Goal: Check status: Check status

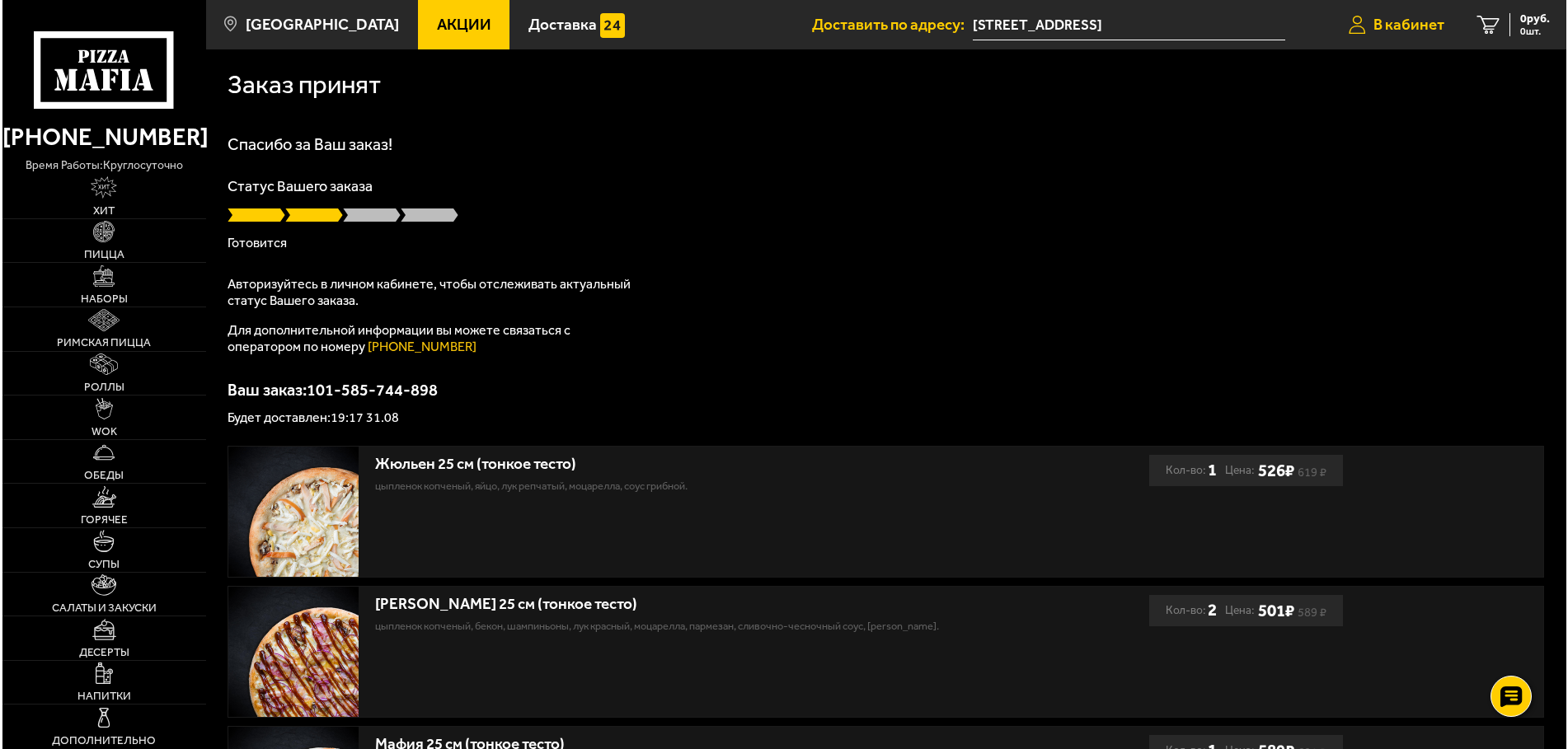
scroll to position [563, 0]
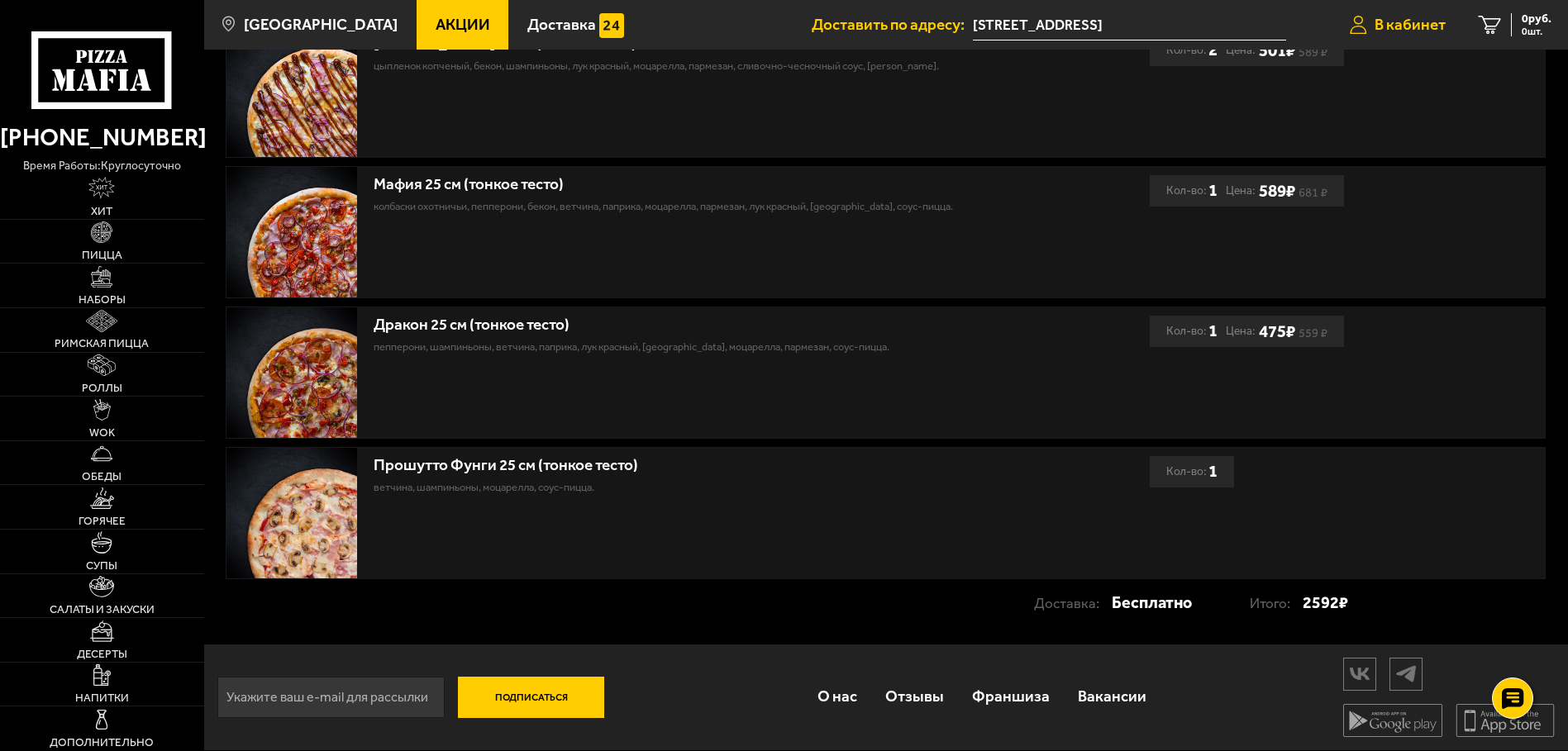
click at [1413, 11] on link "В кабинет" at bounding box center [1397, 25] width 129 height 50
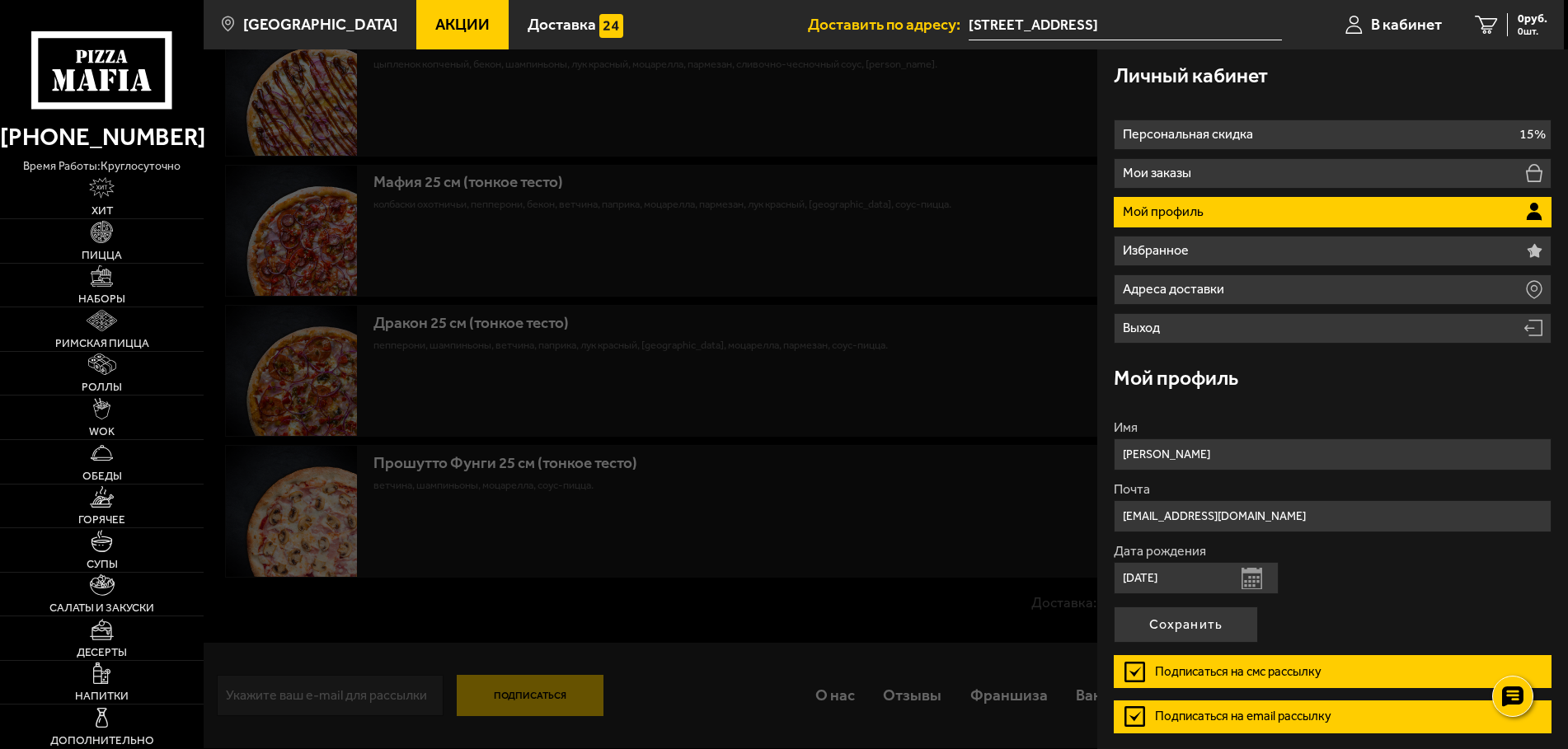
click at [1271, 202] on li "Мой профиль" at bounding box center [1332, 212] width 438 height 31
drag, startPoint x: 1266, startPoint y: 204, endPoint x: 757, endPoint y: 199, distance: 509.0
click at [1265, 205] on li "Мой профиль" at bounding box center [1332, 212] width 438 height 31
drag, startPoint x: 122, startPoint y: 43, endPoint x: 134, endPoint y: 37, distance: 13.4
click at [125, 41] on icon at bounding box center [102, 71] width 141 height 78
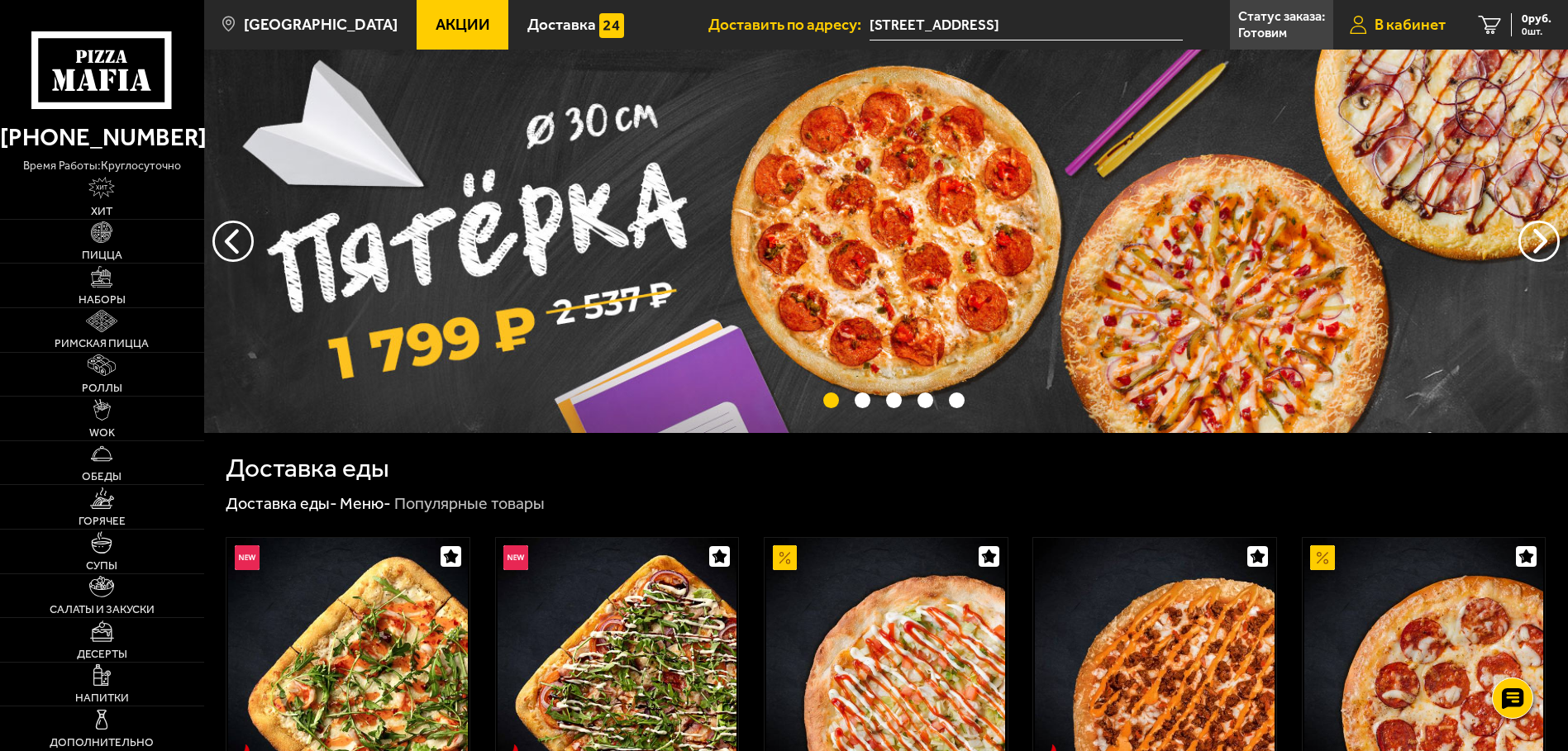
click at [1394, 32] on span "В кабинет" at bounding box center [1410, 25] width 71 height 15
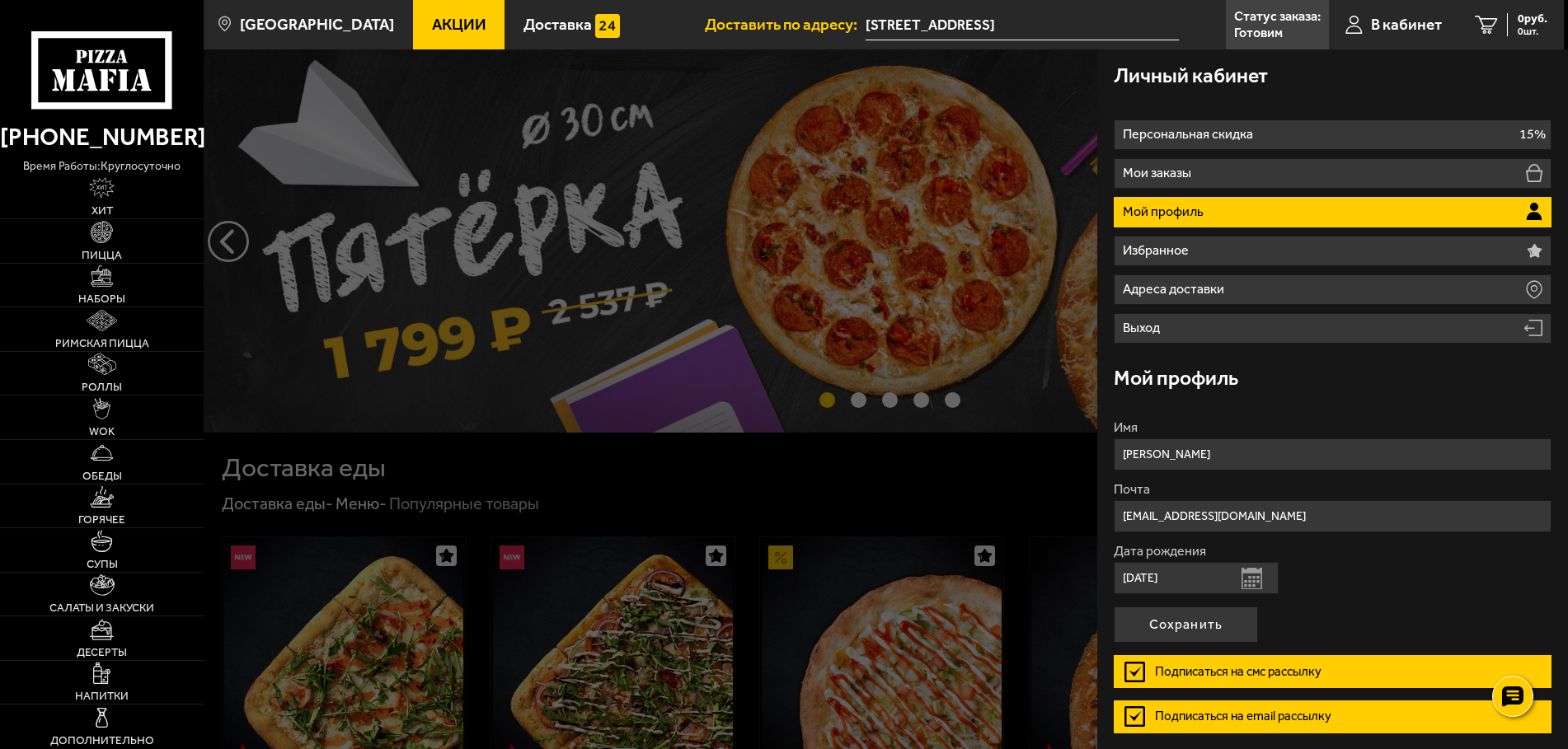
click at [1184, 209] on p "Мой профиль" at bounding box center [1165, 211] width 85 height 14
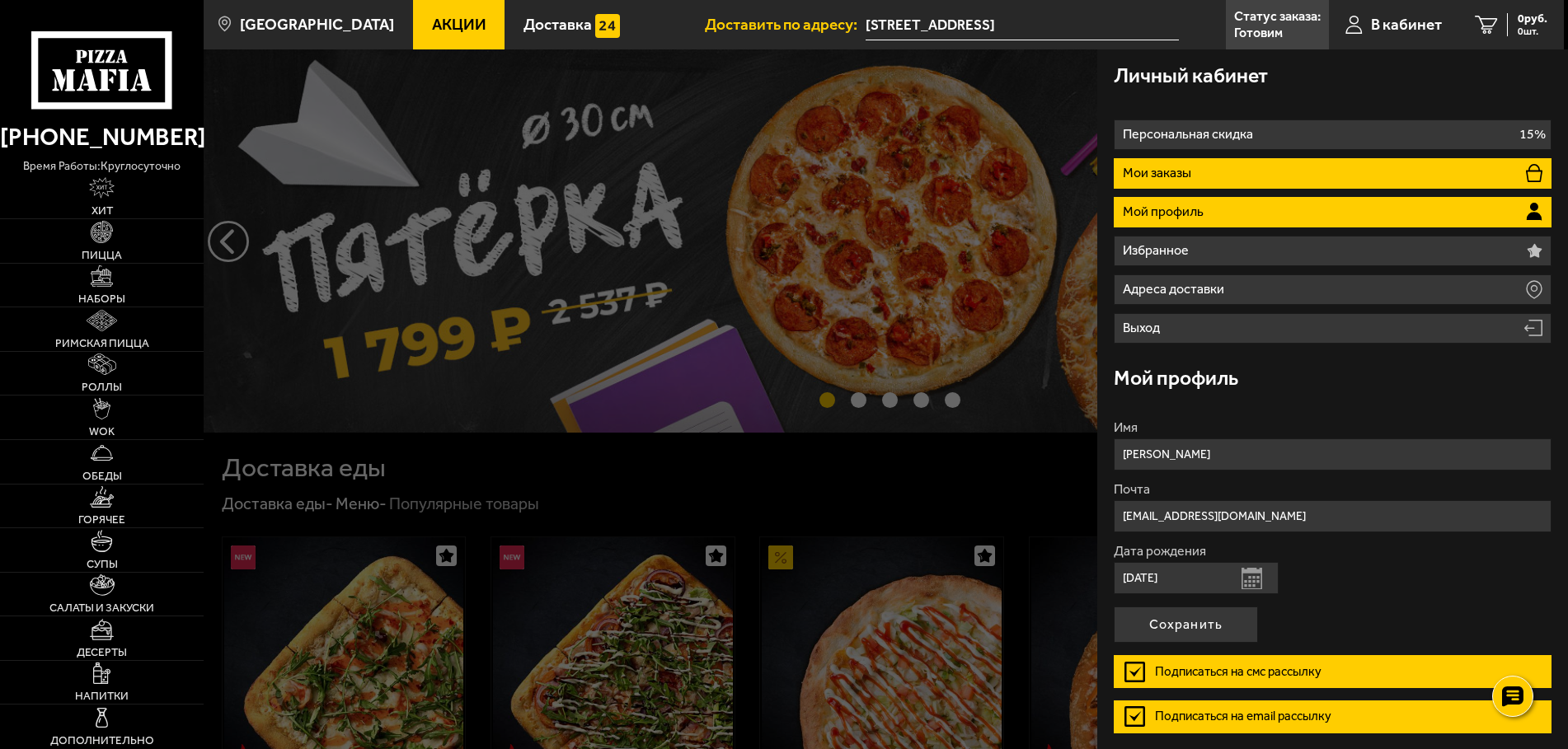
click at [1189, 161] on li "Мои заказы" at bounding box center [1332, 174] width 438 height 31
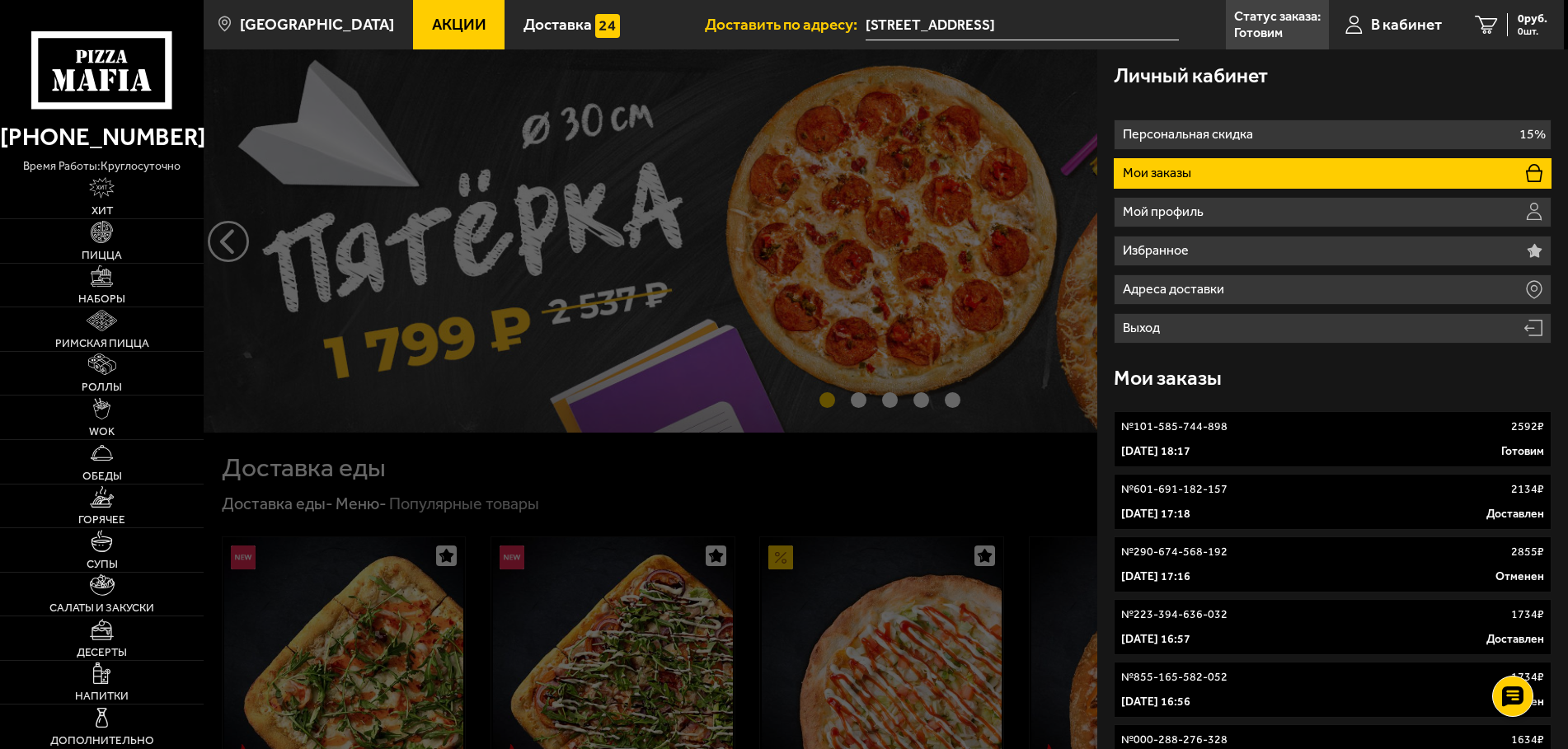
click at [1393, 436] on link "№ 101-585-744-898 2592 ₽ 31 августа 2025 г. 18:17 Готовим" at bounding box center [1332, 440] width 438 height 56
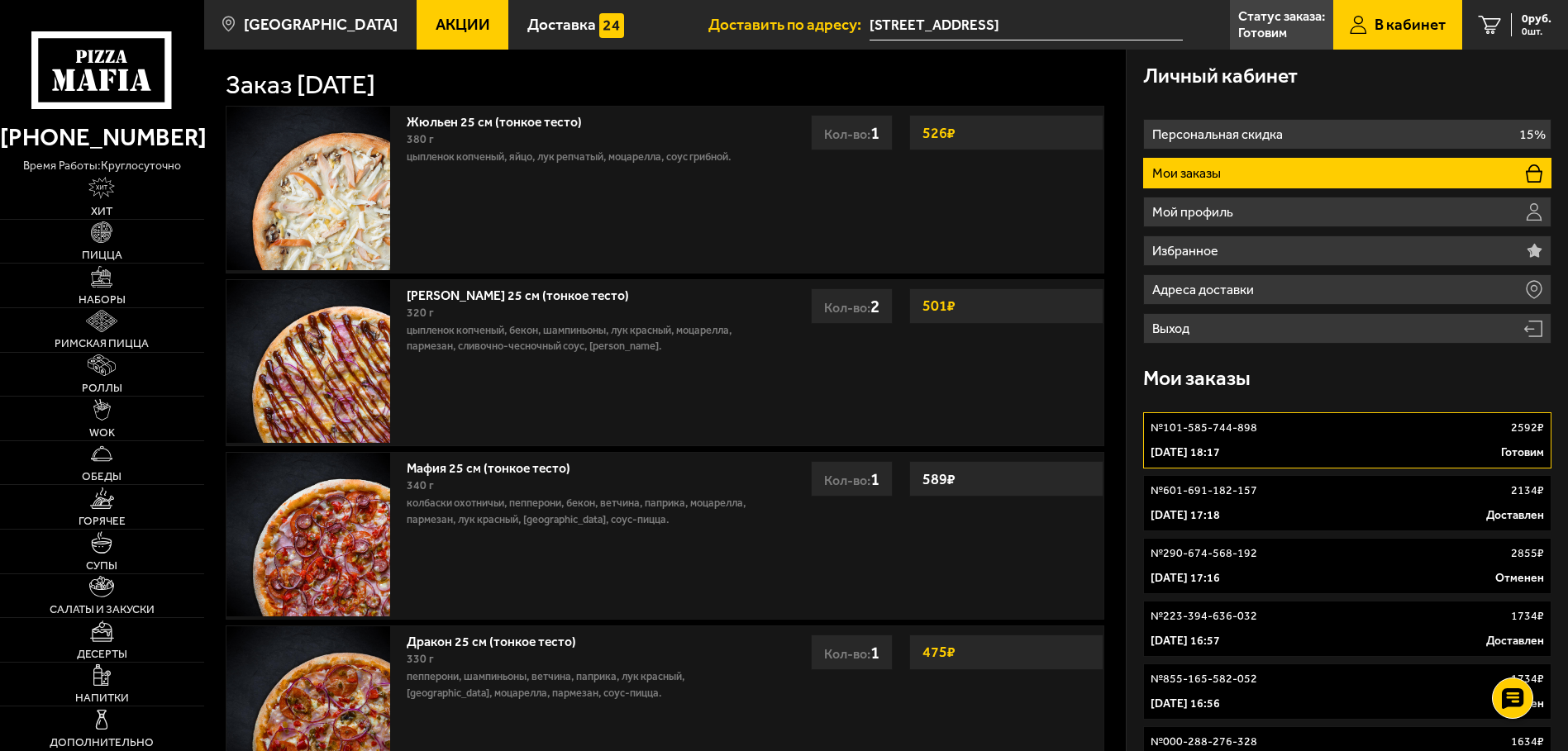
click at [1383, 449] on div "31 августа 2025 г. 18:17 Готовим" at bounding box center [1346, 453] width 394 height 16
click at [1513, 450] on p "Готовим" at bounding box center [1522, 453] width 43 height 16
click at [1261, 170] on li "Мои заказы" at bounding box center [1346, 174] width 408 height 31
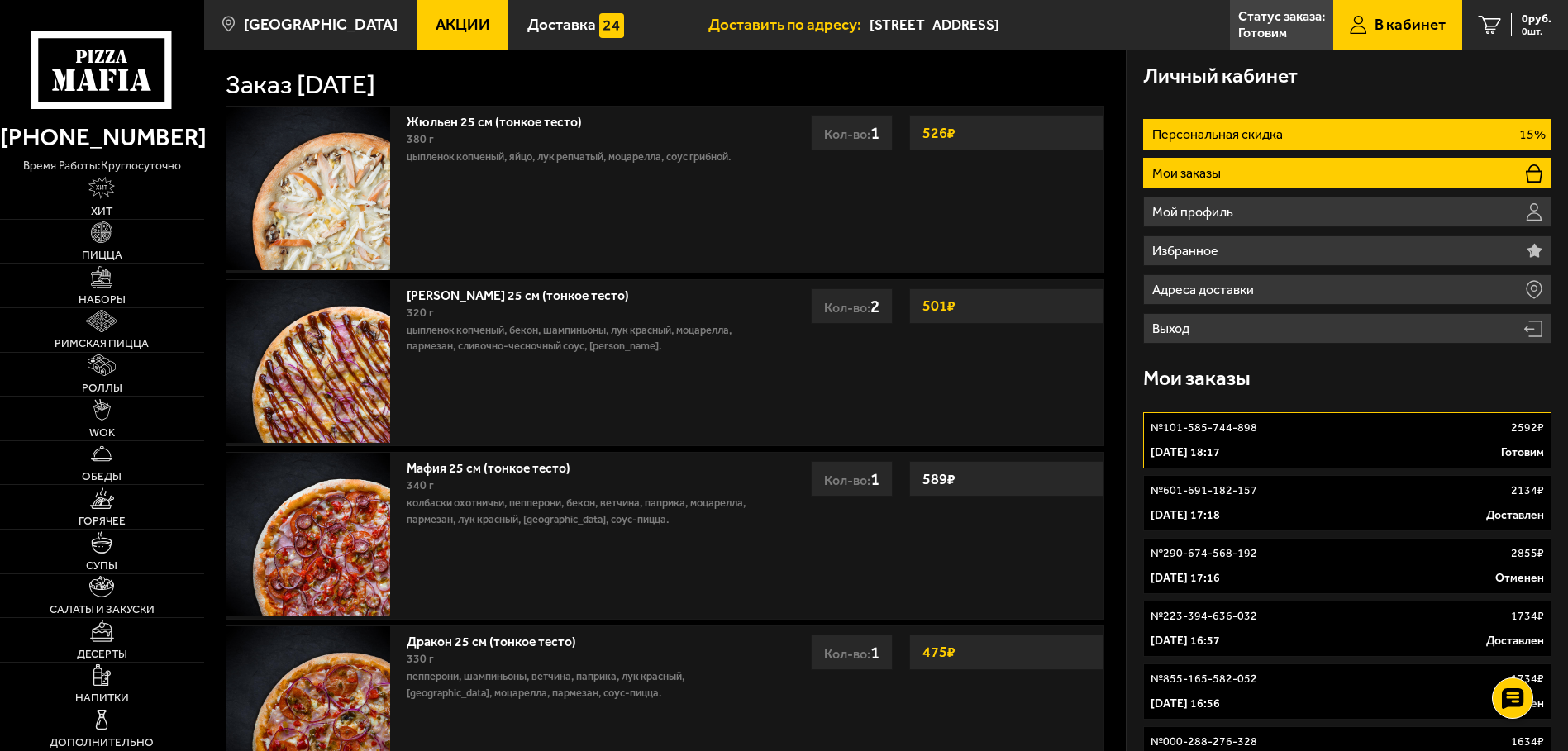
click at [1275, 136] on p "Персональная скидка" at bounding box center [1219, 135] width 135 height 14
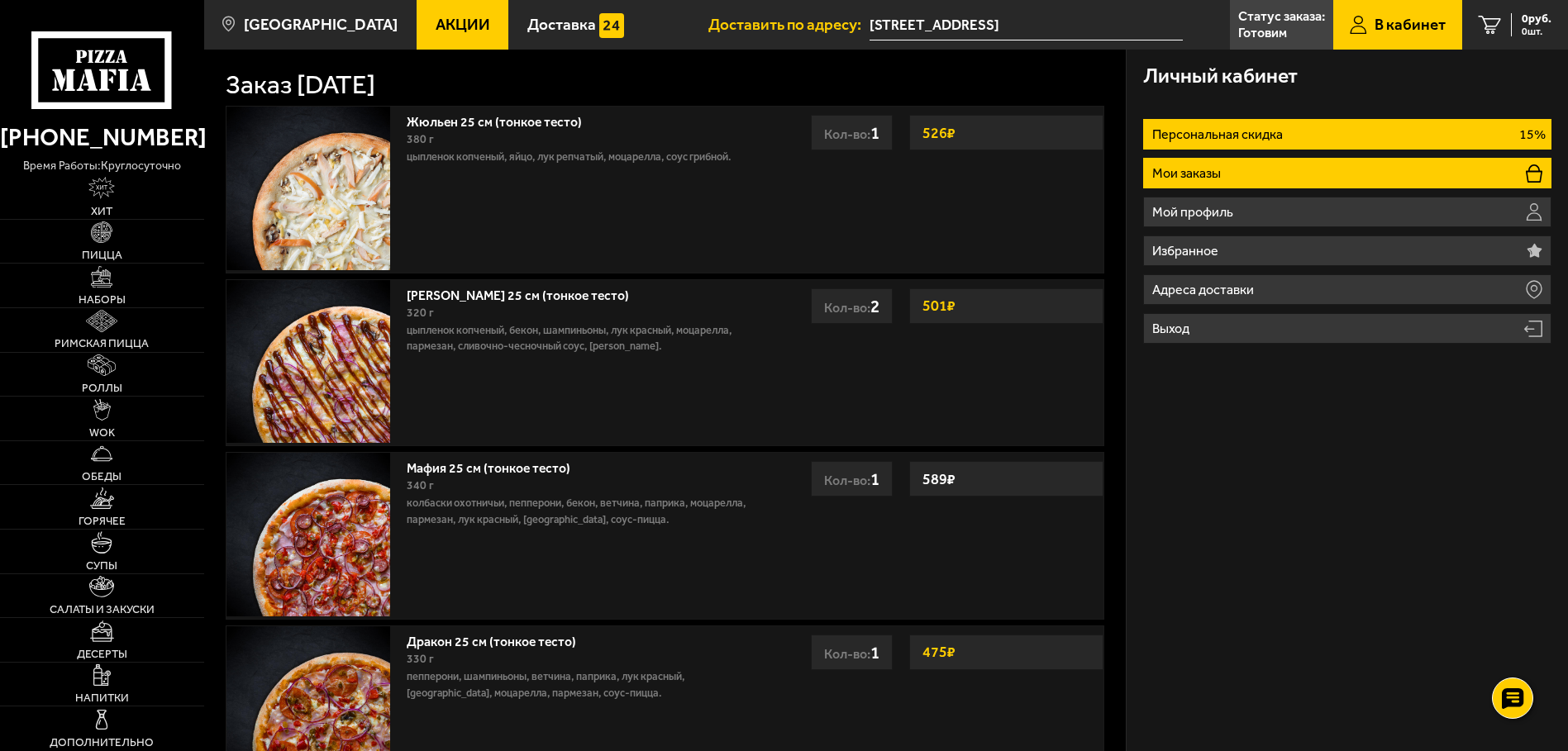
click at [1273, 166] on li "Мои заказы" at bounding box center [1346, 174] width 408 height 31
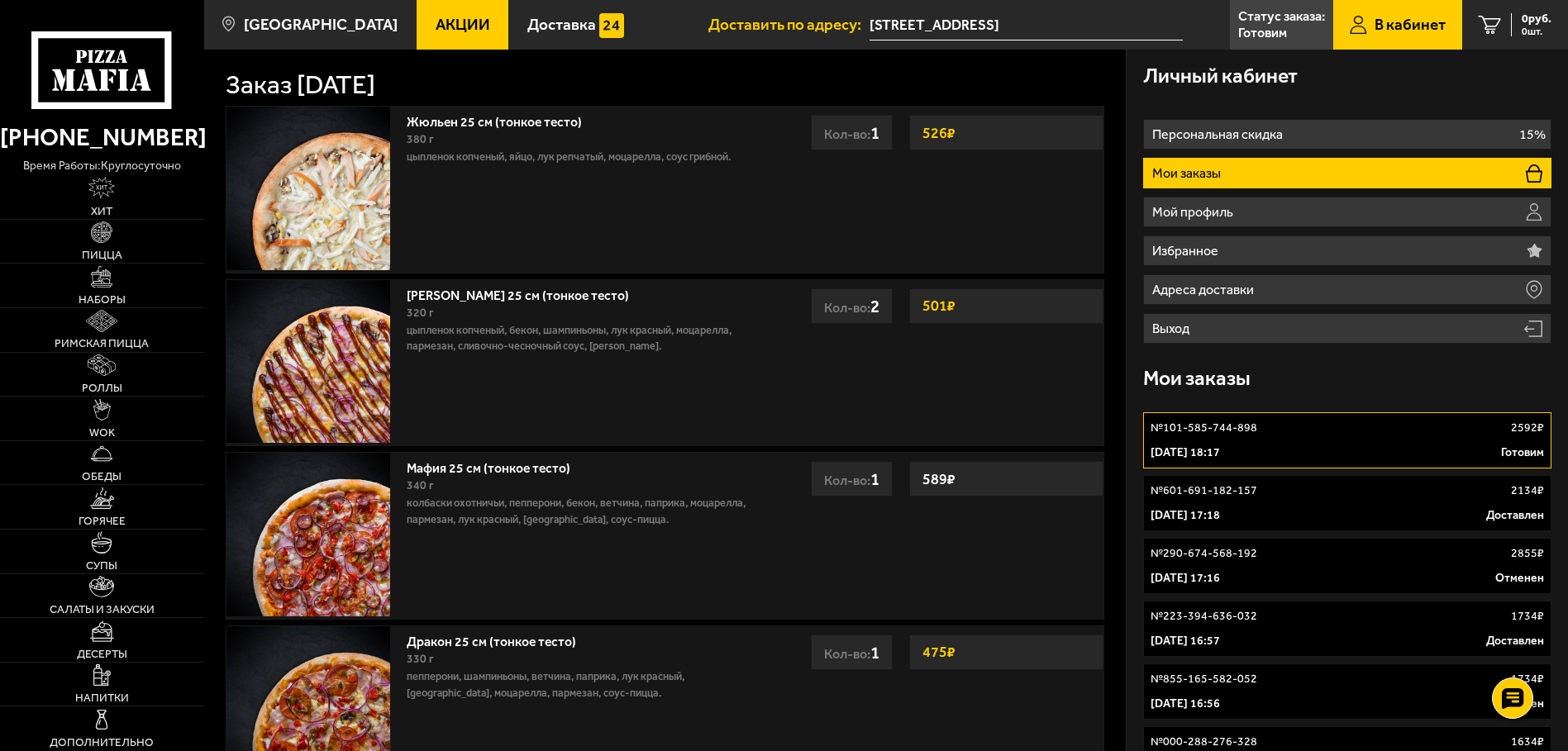
click at [1409, 450] on div "31 августа 2025 г. 18:17 Готовим" at bounding box center [1346, 453] width 394 height 16
click at [1423, 426] on div "№ 101-585-744-898 2592 ₽" at bounding box center [1346, 428] width 394 height 16
click at [1286, 21] on p "Статус заказа:" at bounding box center [1281, 16] width 86 height 14
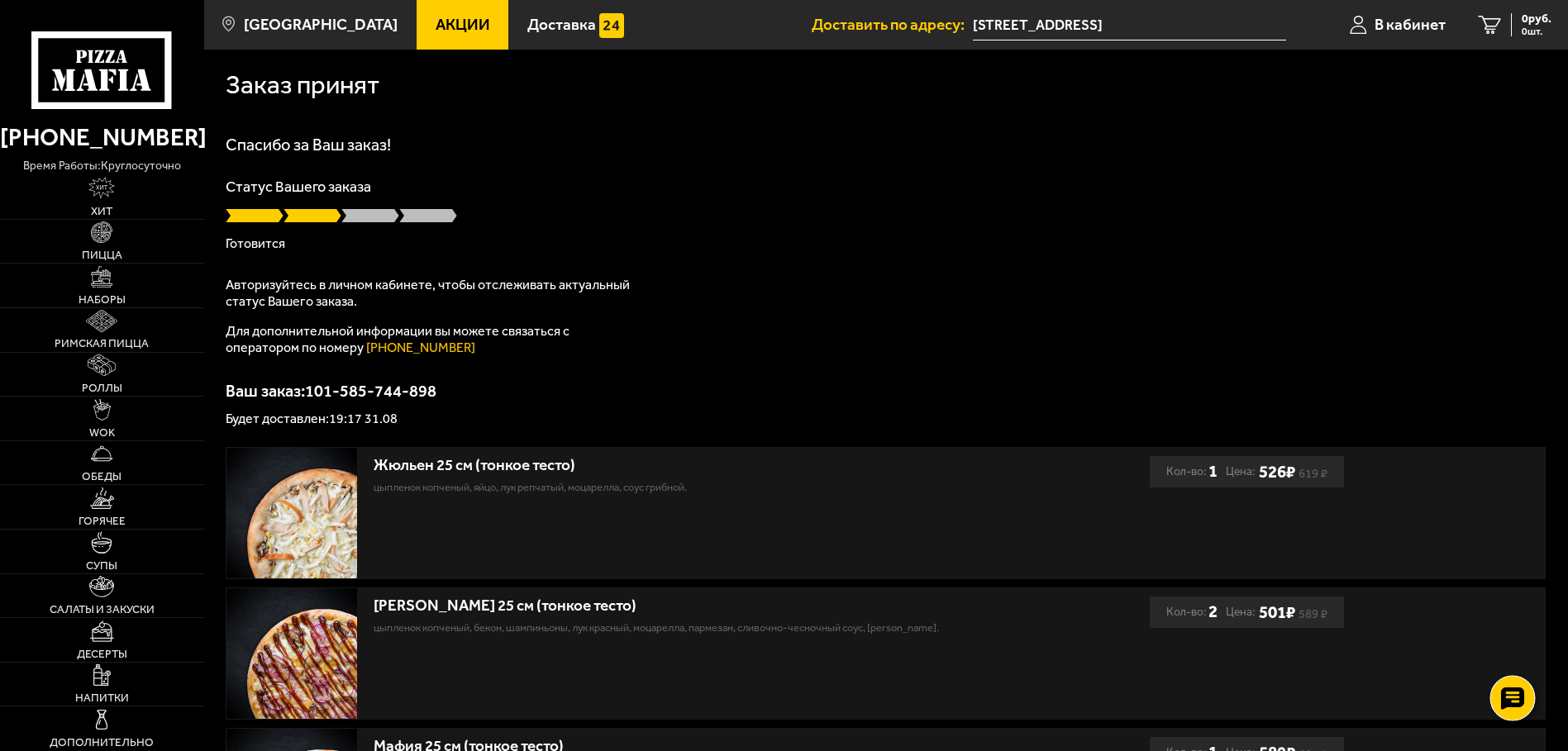
click at [1511, 691] on icon at bounding box center [1513, 697] width 24 height 23
click at [599, 34] on img at bounding box center [611, 25] width 25 height 25
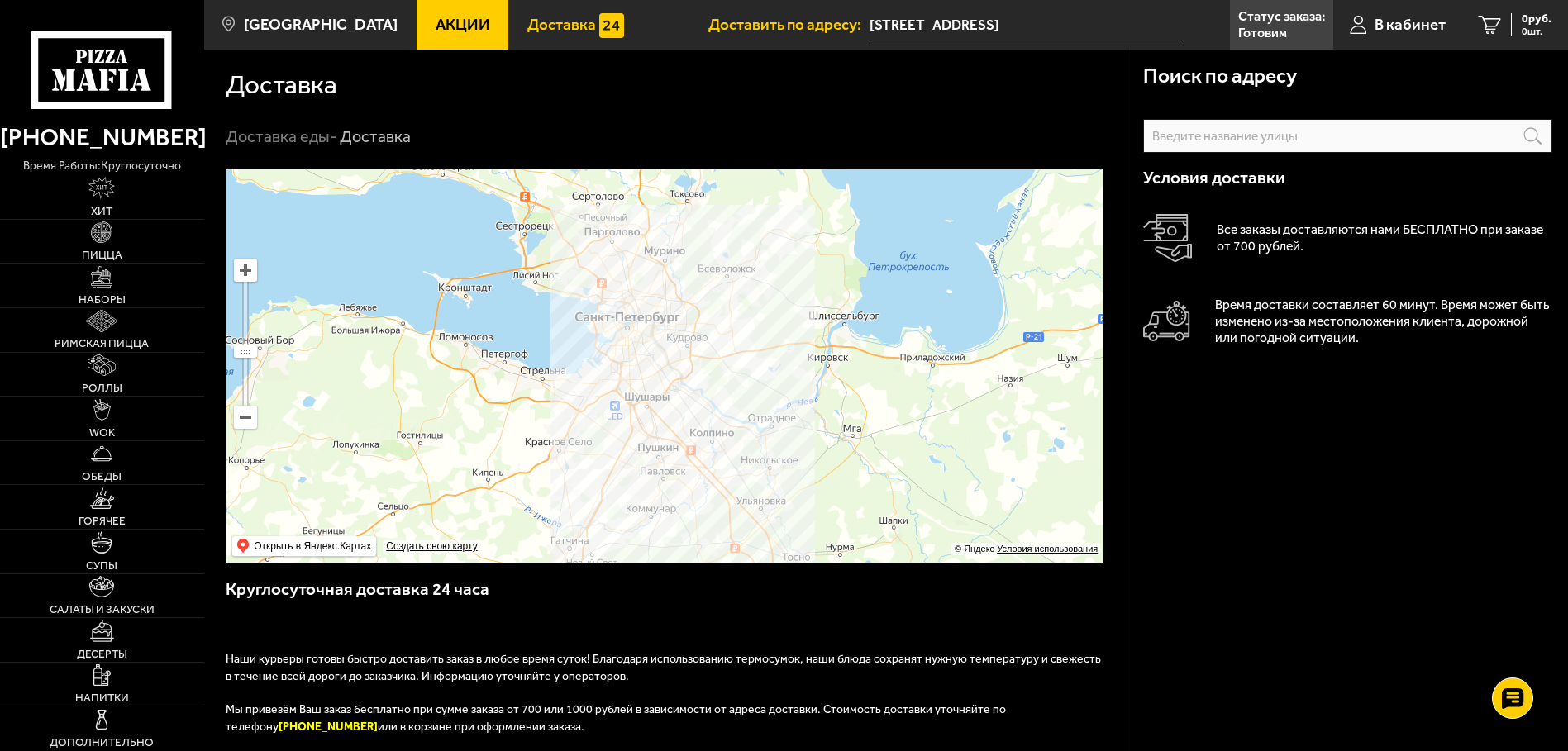
click at [144, 52] on icon at bounding box center [102, 70] width 141 height 77
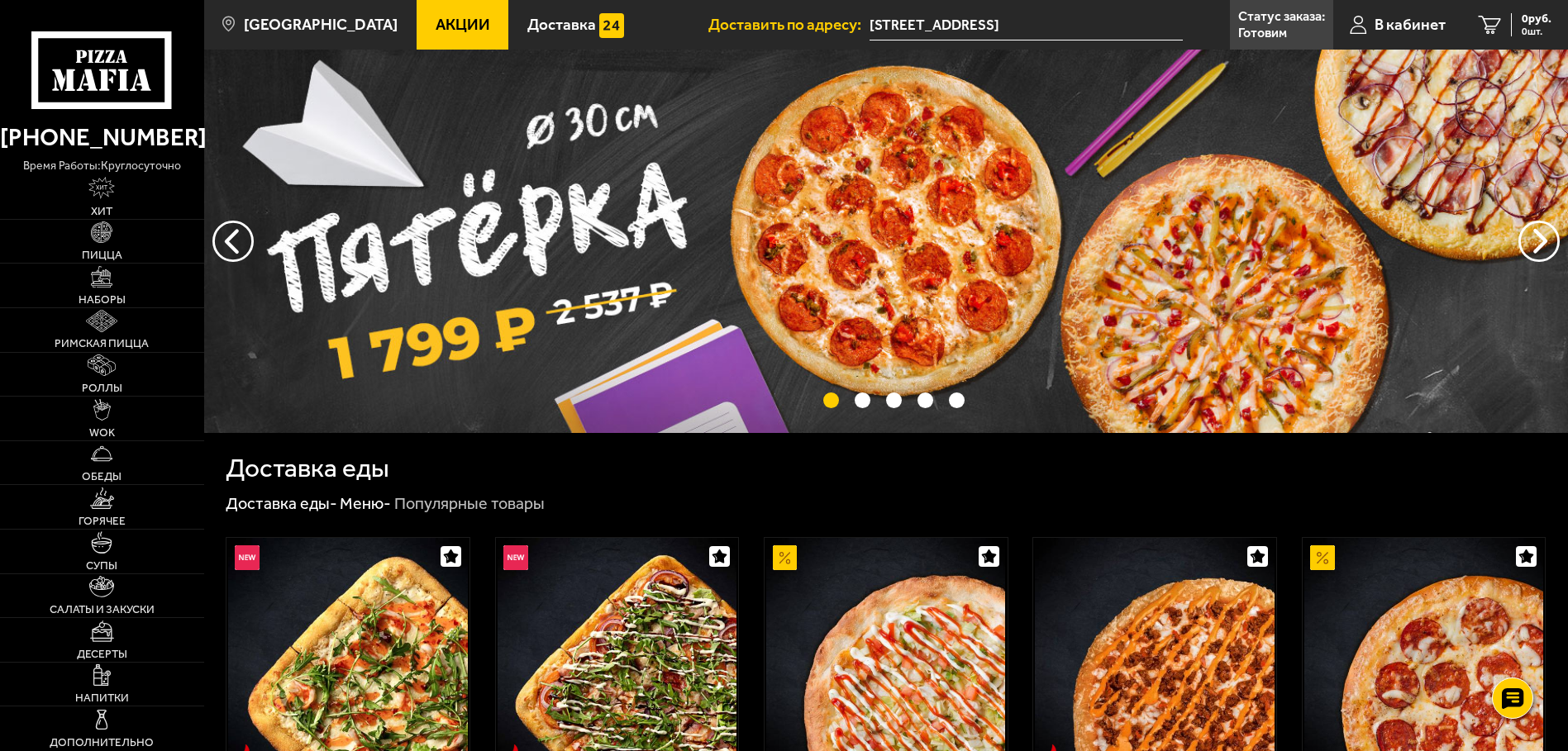
click at [165, 74] on icon at bounding box center [102, 70] width 141 height 77
click at [535, 20] on span "Доставка" at bounding box center [561, 25] width 68 height 15
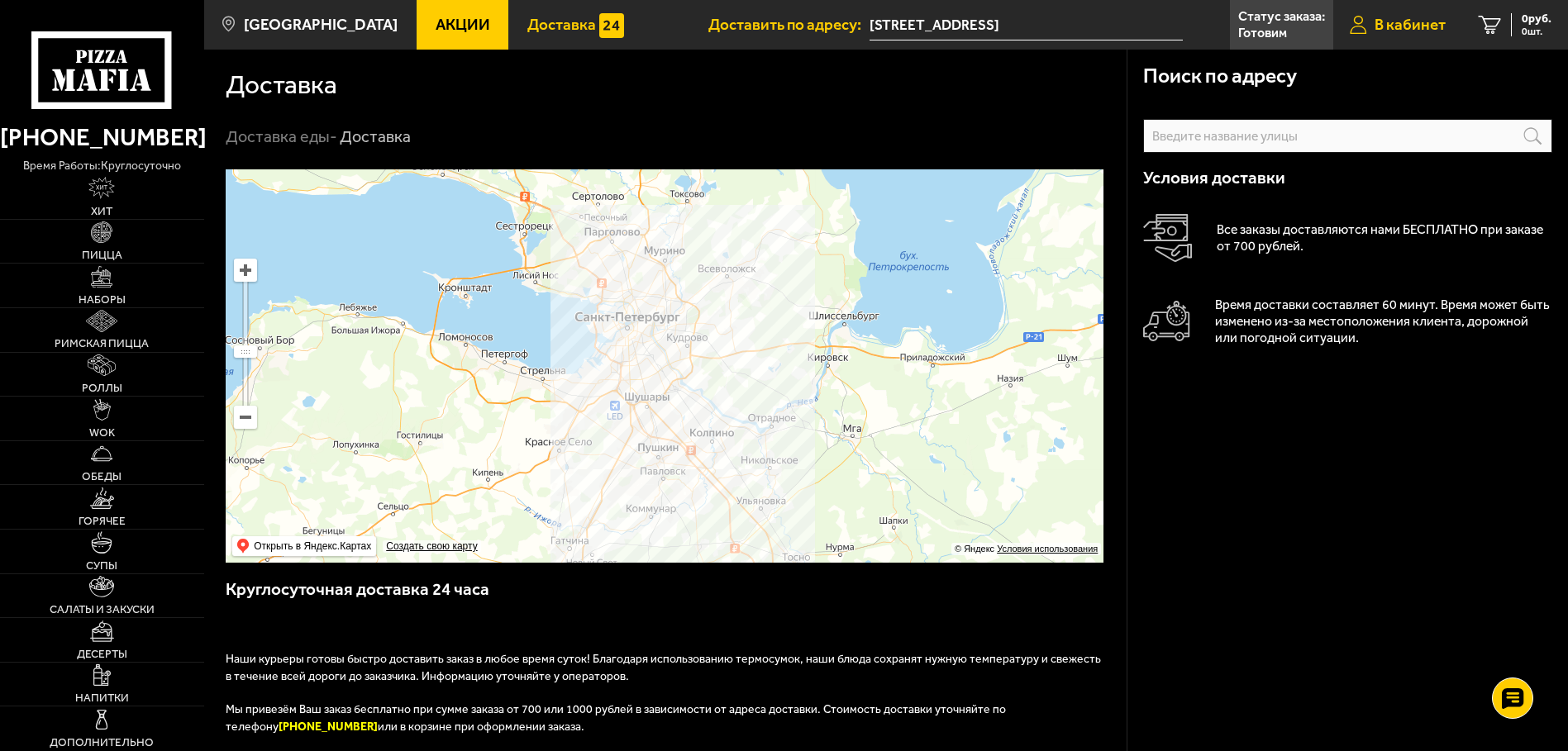
click at [1383, 17] on span "В кабинет" at bounding box center [1410, 25] width 71 height 15
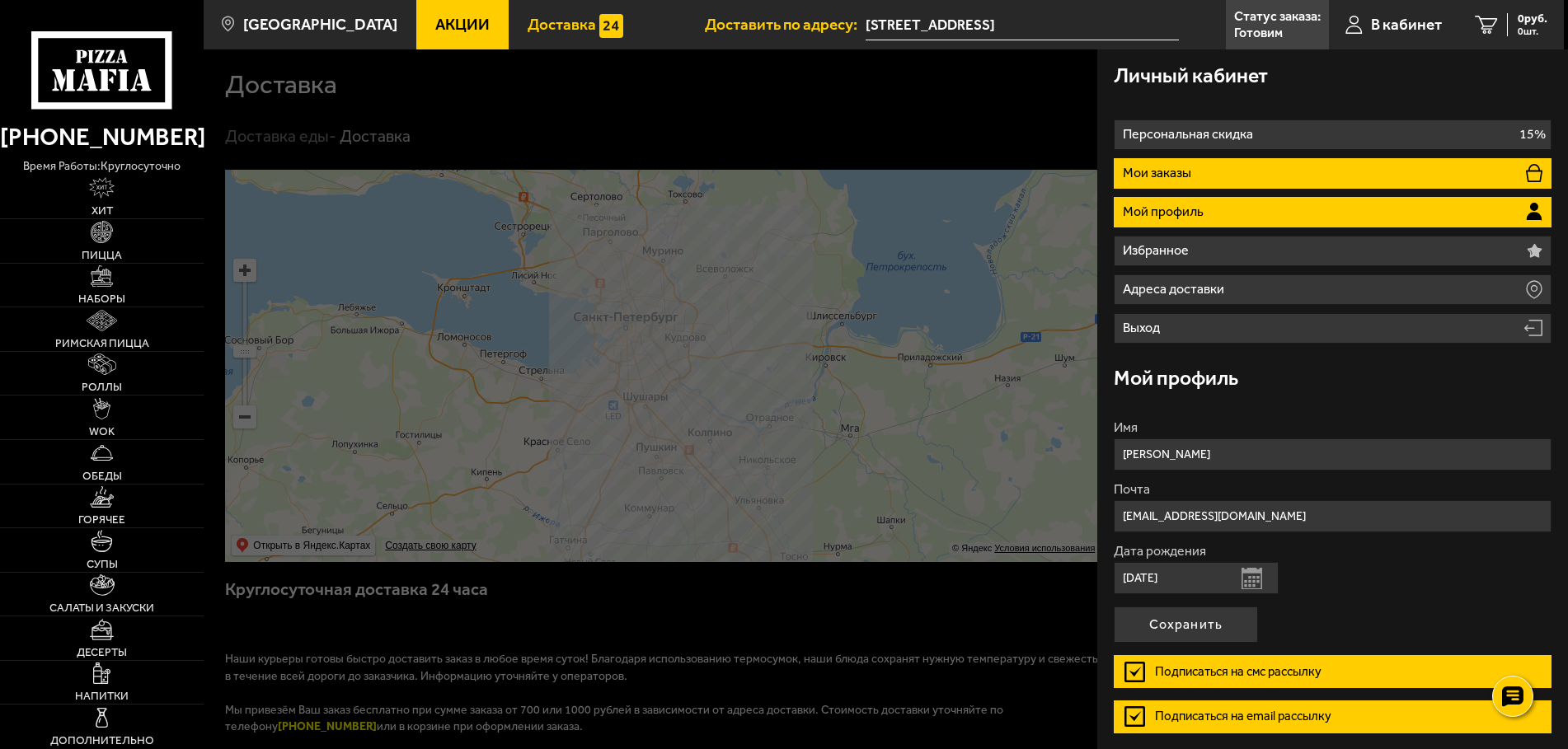
click at [1301, 170] on li "Мои заказы" at bounding box center [1332, 174] width 438 height 31
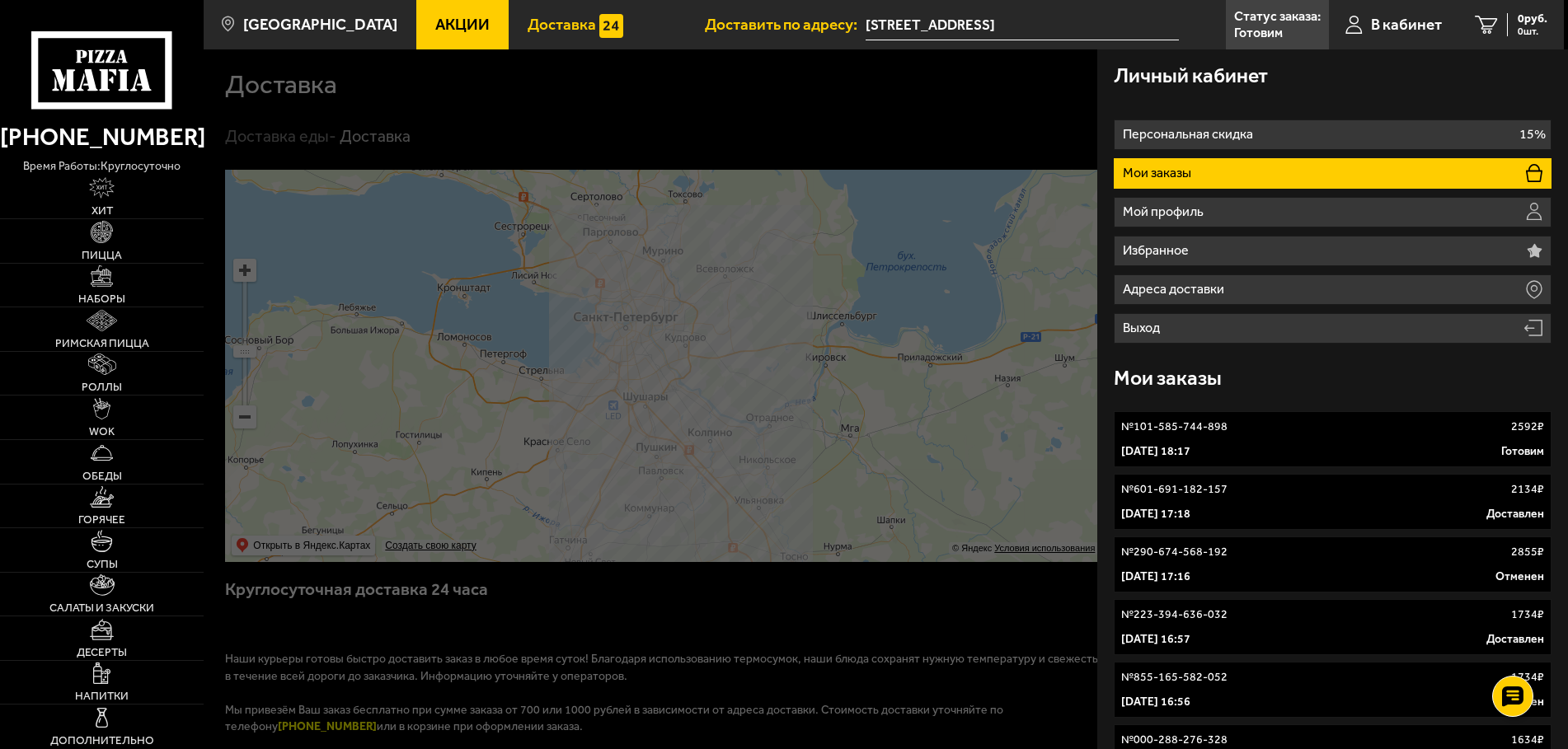
click at [1274, 439] on link "№ 101-585-744-898 2592 ₽ 31 августа 2025 г. 18:17 Готовим" at bounding box center [1332, 440] width 438 height 56
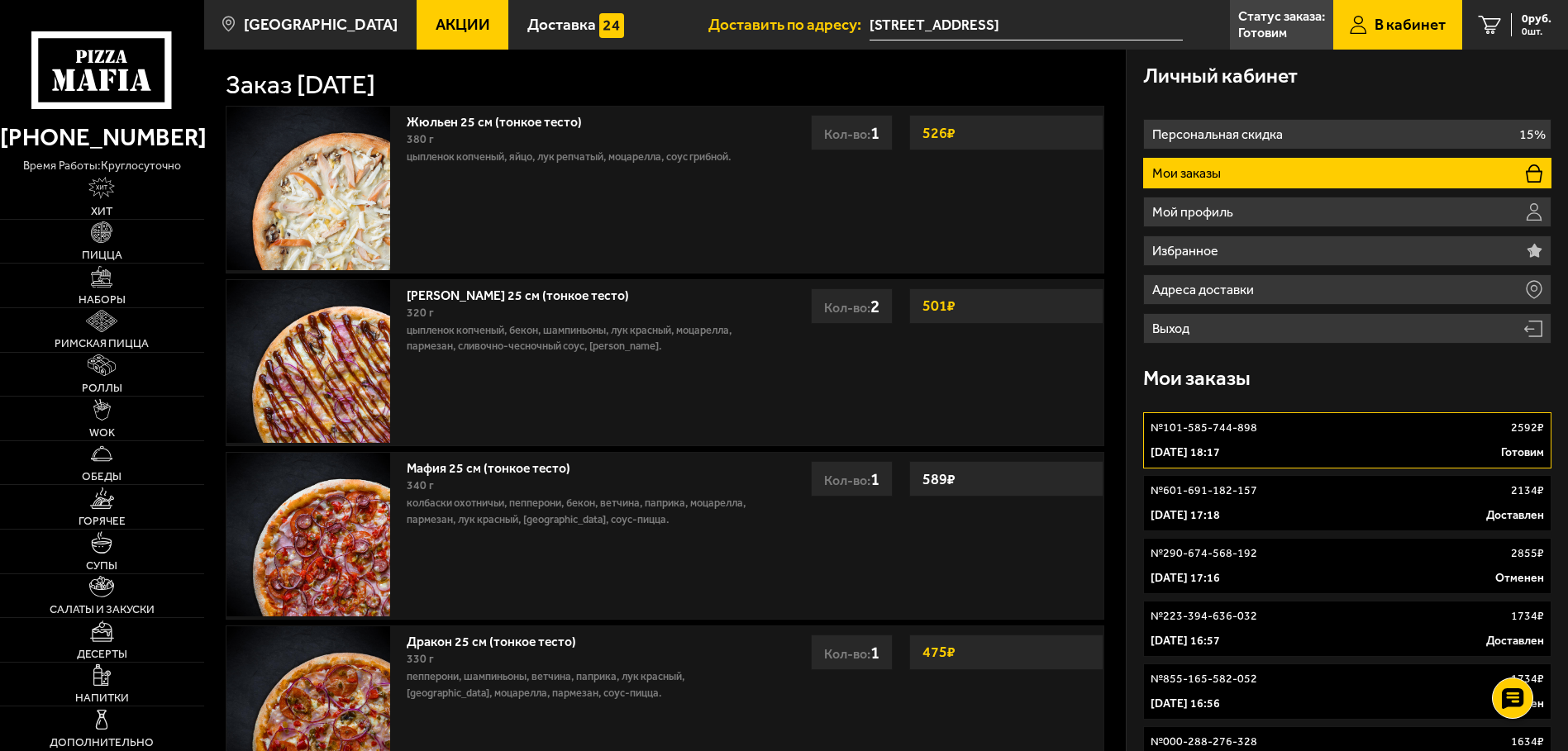
click at [1253, 173] on li "Мои заказы" at bounding box center [1346, 174] width 408 height 31
click at [1265, 437] on link "№ 101-585-744-898 2592 ₽ 31 августа 2025 г. 18:17 Готовим" at bounding box center [1346, 441] width 408 height 56
drag, startPoint x: 1292, startPoint y: 440, endPoint x: 937, endPoint y: 306, distance: 379.4
click at [1292, 438] on link "№ 101-585-744-898 2592 ₽ 31 августа 2025 г. 18:17 Готовим" at bounding box center [1346, 441] width 408 height 56
click at [1406, 13] on link "В кабинет" at bounding box center [1397, 25] width 129 height 50
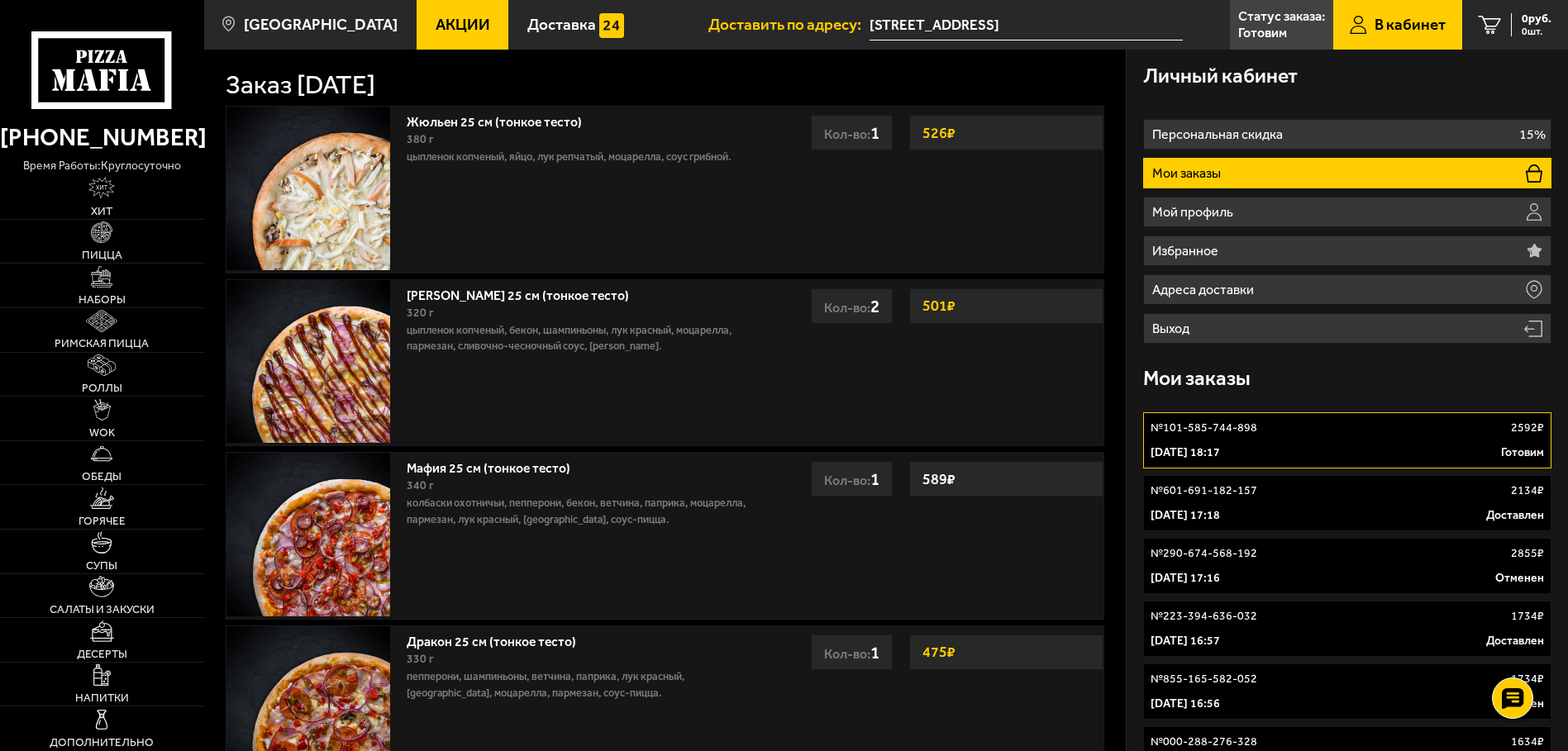
click at [1350, 32] on icon at bounding box center [1358, 25] width 16 height 19
click at [1273, 32] on p "Готовим" at bounding box center [1263, 33] width 49 height 14
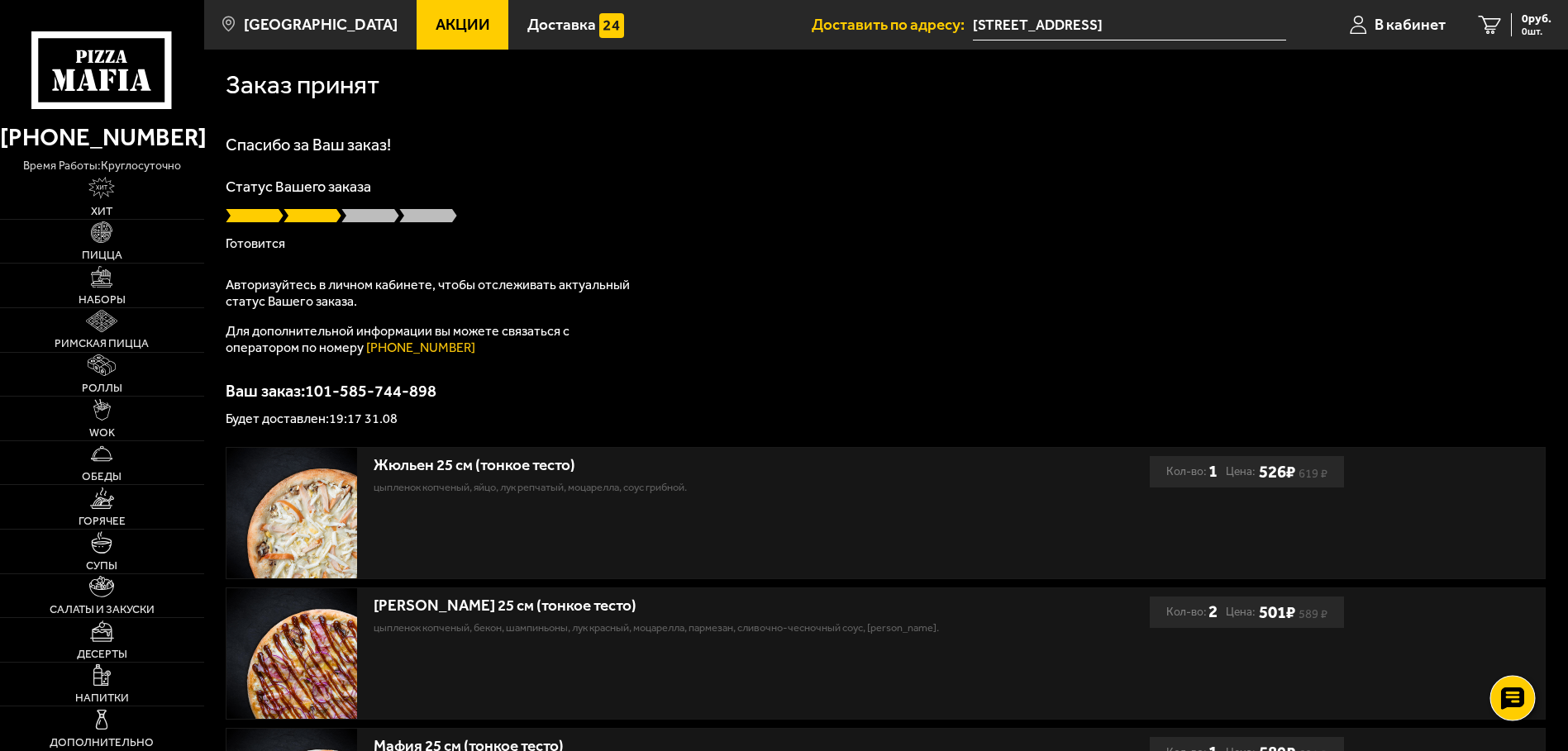
click at [1510, 688] on use at bounding box center [1513, 697] width 24 height 23
click at [1510, 688] on div at bounding box center [1513, 699] width 45 height 45
click at [1507, 699] on use at bounding box center [1513, 697] width 24 height 23
click at [1507, 699] on icon at bounding box center [1513, 698] width 17 height 17
click at [743, 380] on div "Спасибо за Ваш заказ! Статус Вашего заказа Готовится Авторизуйтесь в личном каб…" at bounding box center [885, 281] width 1320 height 289
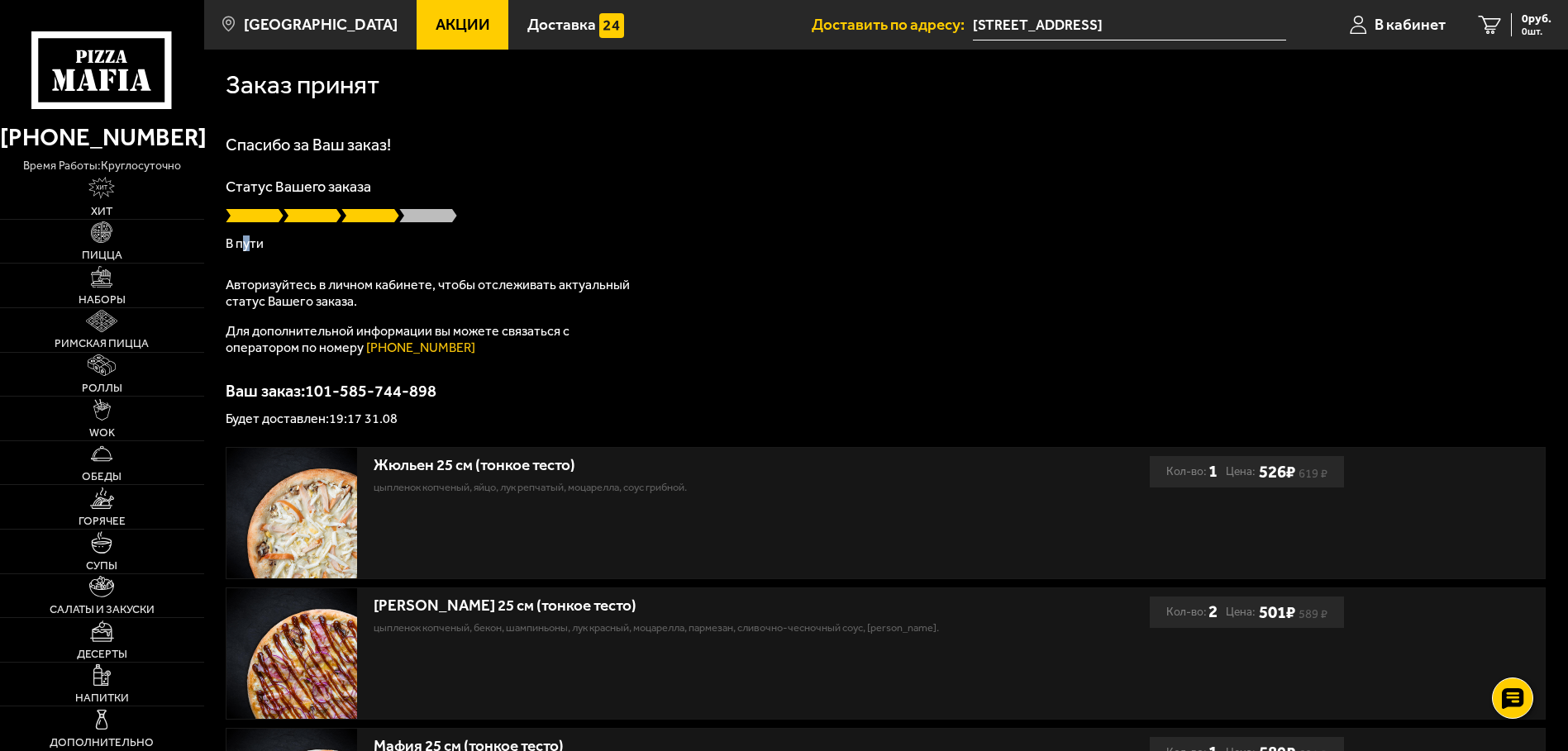
click at [247, 243] on p "В пути" at bounding box center [885, 244] width 1320 height 14
click at [265, 241] on p "В пути" at bounding box center [885, 244] width 1320 height 14
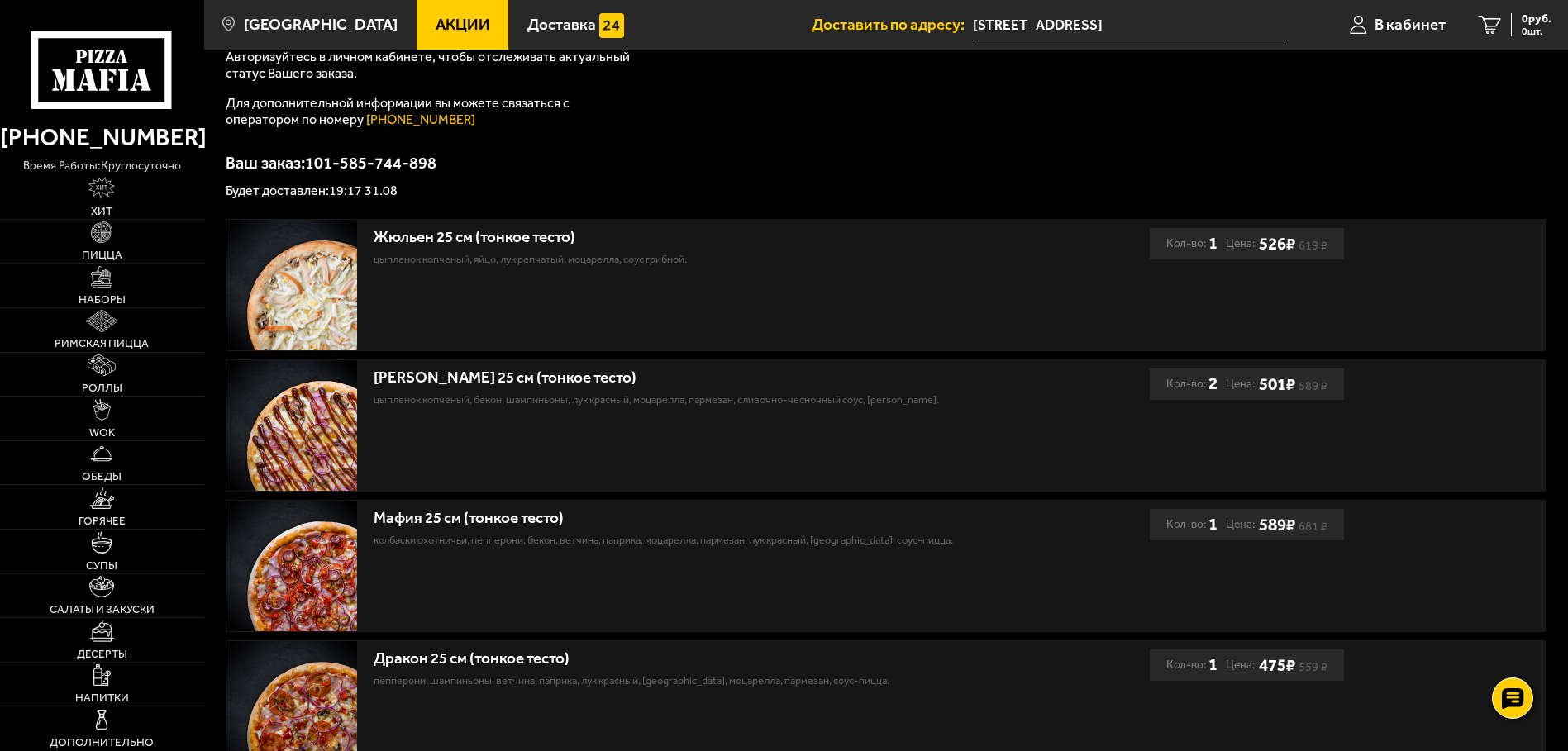
scroll to position [399, 0]
